Goal: Task Accomplishment & Management: Manage account settings

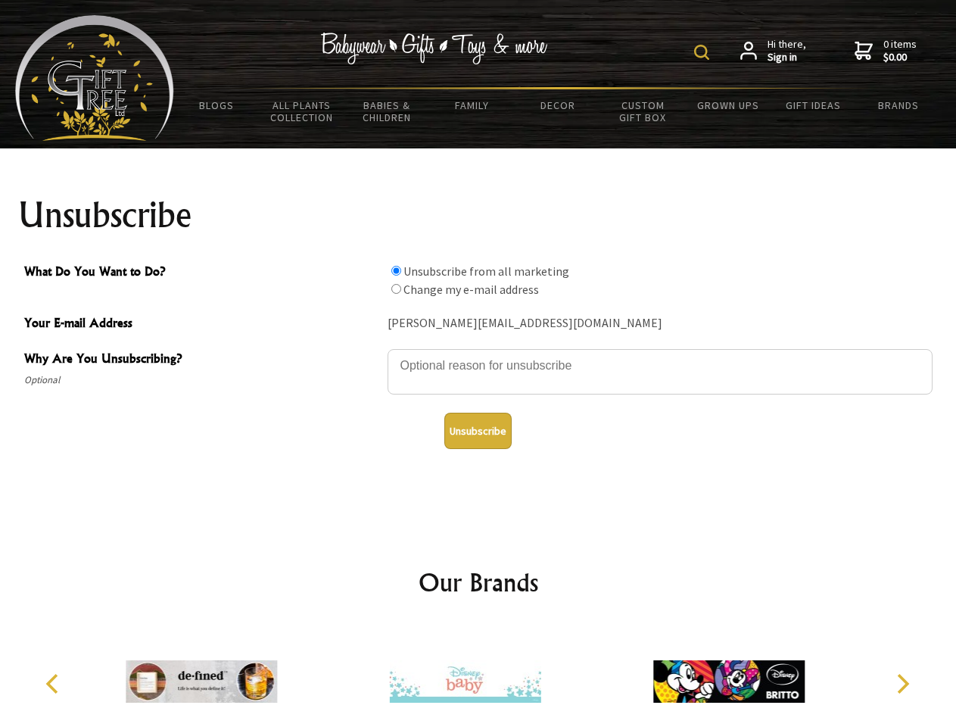
click at [704, 52] on img at bounding box center [701, 52] width 15 height 15
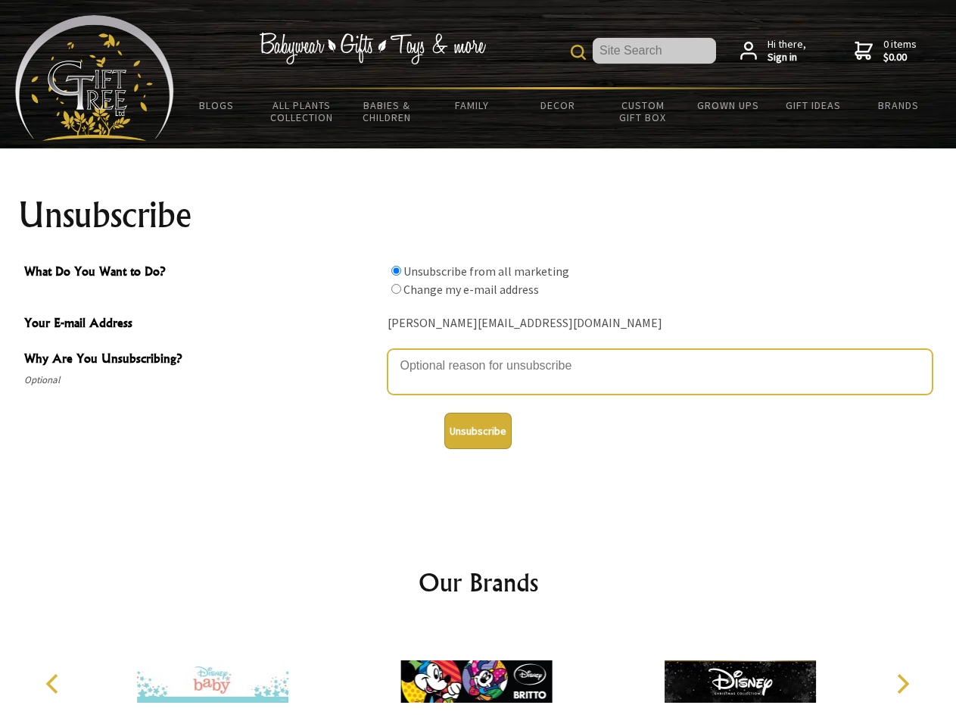
click at [479, 354] on textarea "Why Are You Unsubscribing?" at bounding box center [660, 371] width 545 height 45
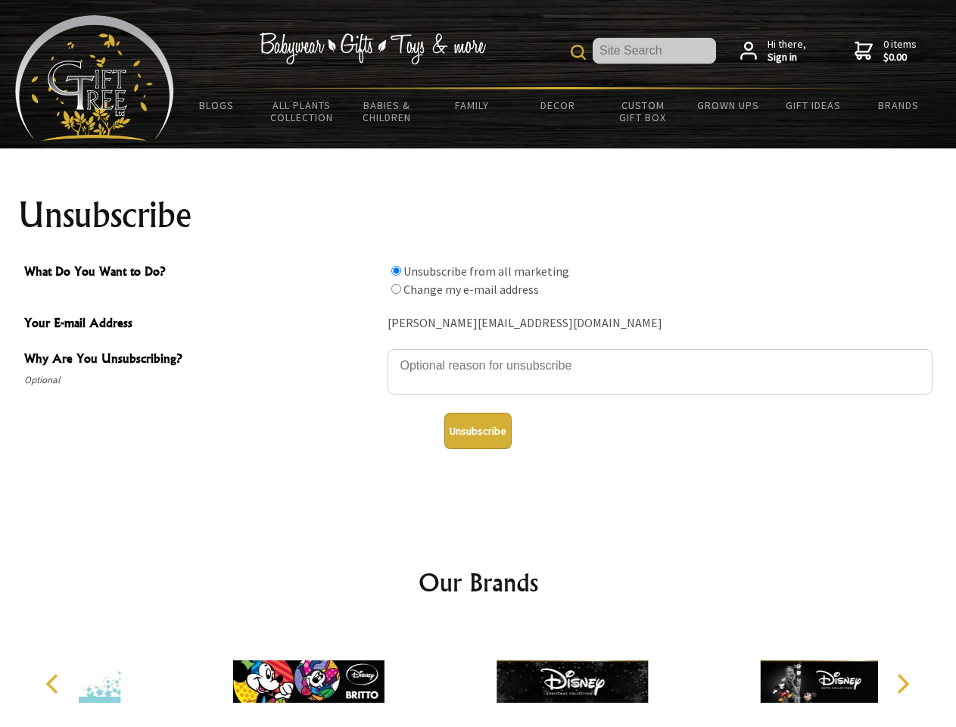
click at [396, 270] on input "What Do You Want to Do?" at bounding box center [396, 271] width 10 height 10
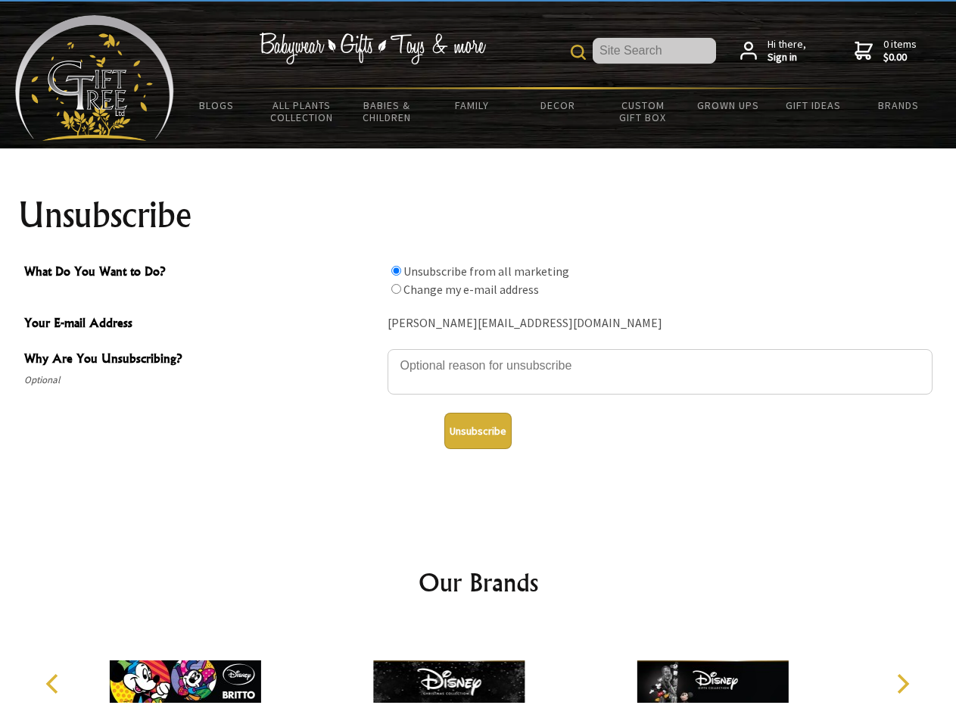
click at [396, 288] on input "What Do You Want to Do?" at bounding box center [396, 289] width 10 height 10
radio input "true"
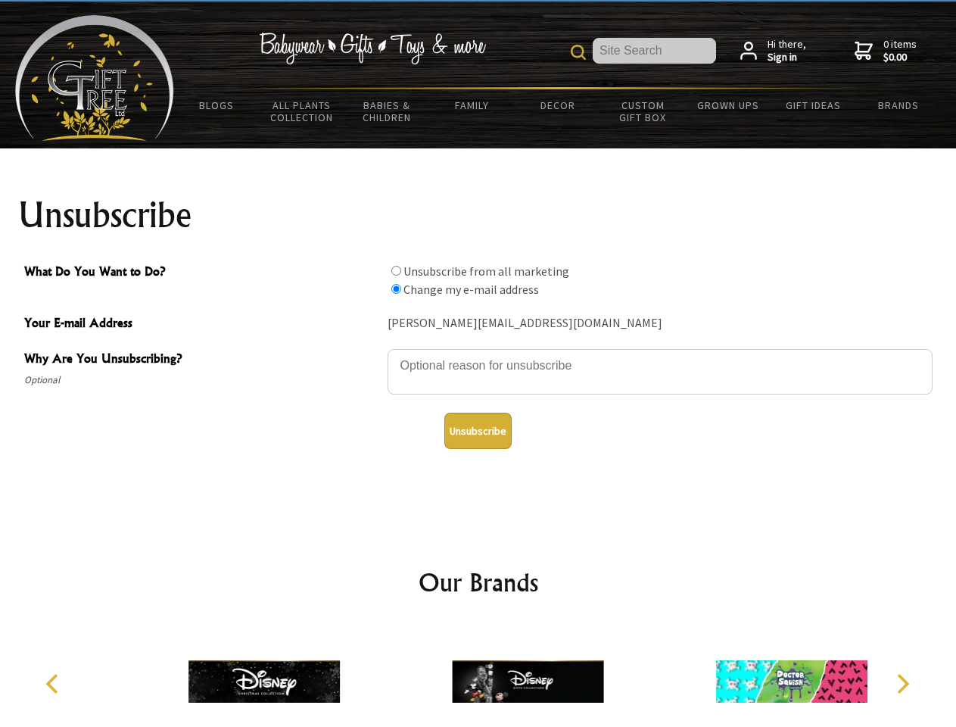
click at [478, 431] on button "Unsubscribe" at bounding box center [477, 431] width 67 height 36
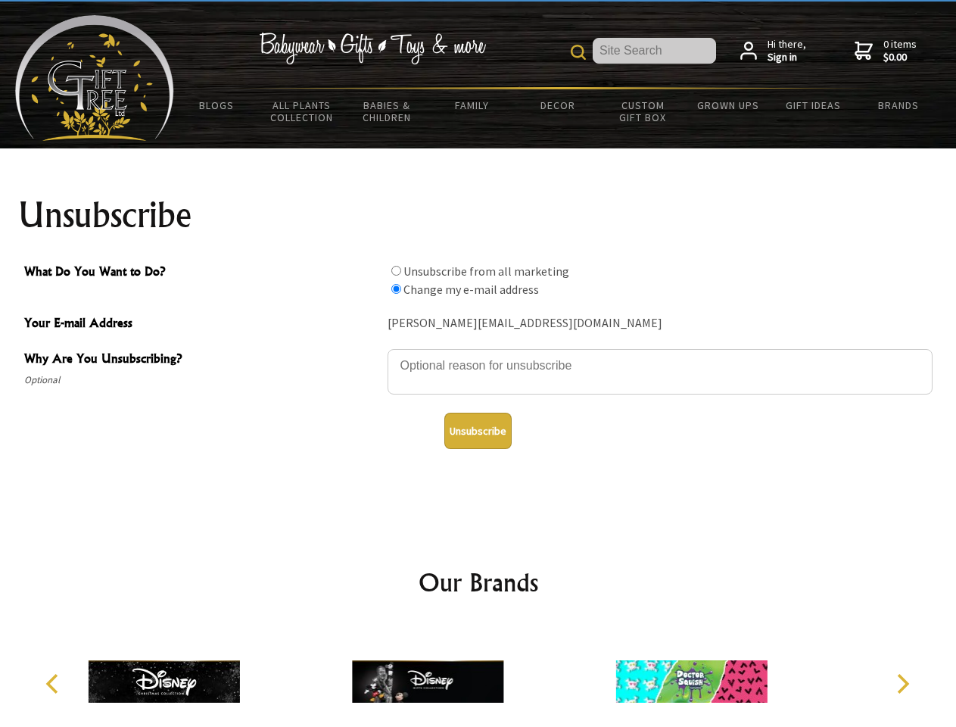
click at [55, 684] on icon "Previous" at bounding box center [54, 684] width 20 height 20
click at [903, 684] on icon "Next" at bounding box center [902, 684] width 20 height 20
